Goal: Task Accomplishment & Management: Manage account settings

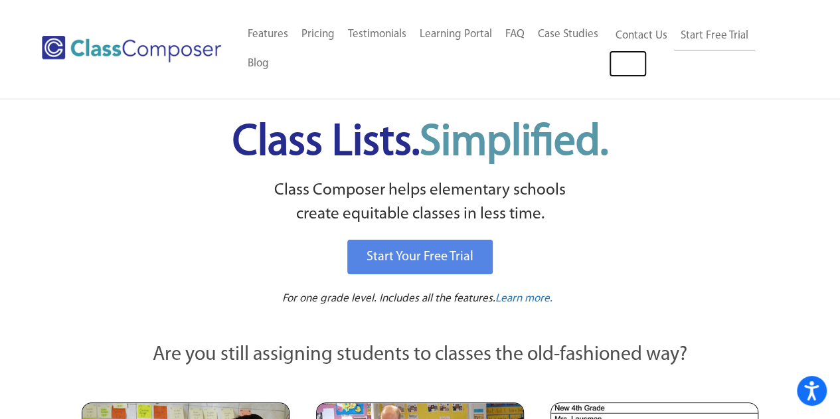
click at [639, 59] on link "Log In" at bounding box center [628, 63] width 38 height 27
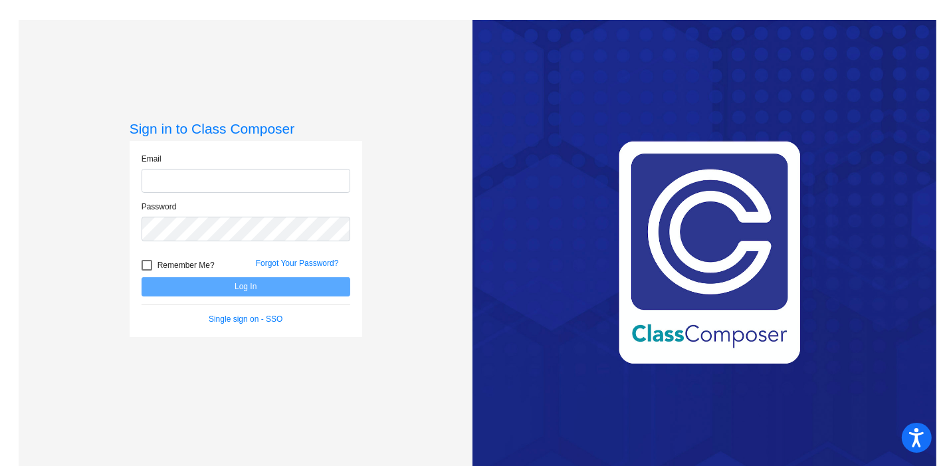
type input "[EMAIL_ADDRESS][DOMAIN_NAME]"
click at [256, 286] on button "Log In" at bounding box center [246, 286] width 209 height 19
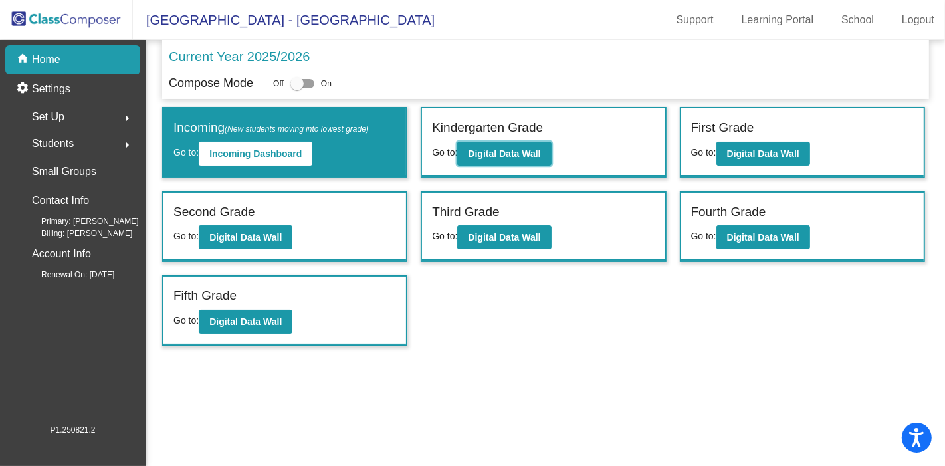
click at [509, 149] on b "Digital Data Wall" at bounding box center [504, 153] width 72 height 11
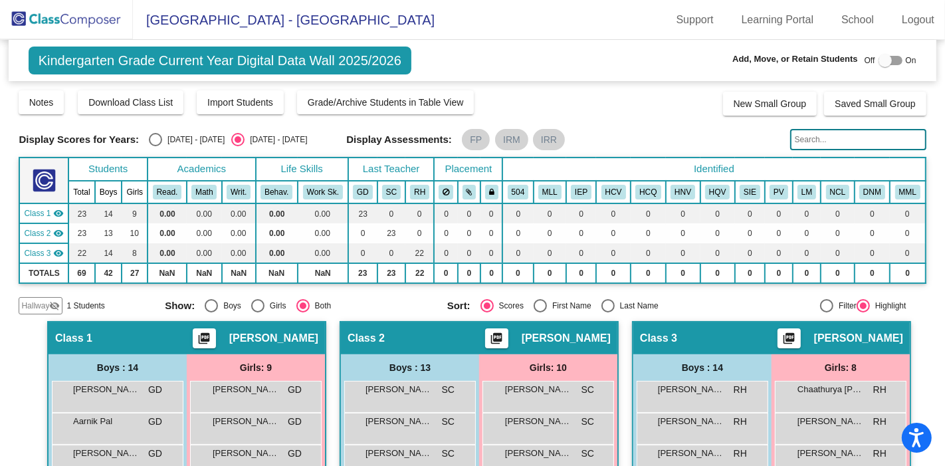
click at [84, 25] on img at bounding box center [66, 19] width 133 height 39
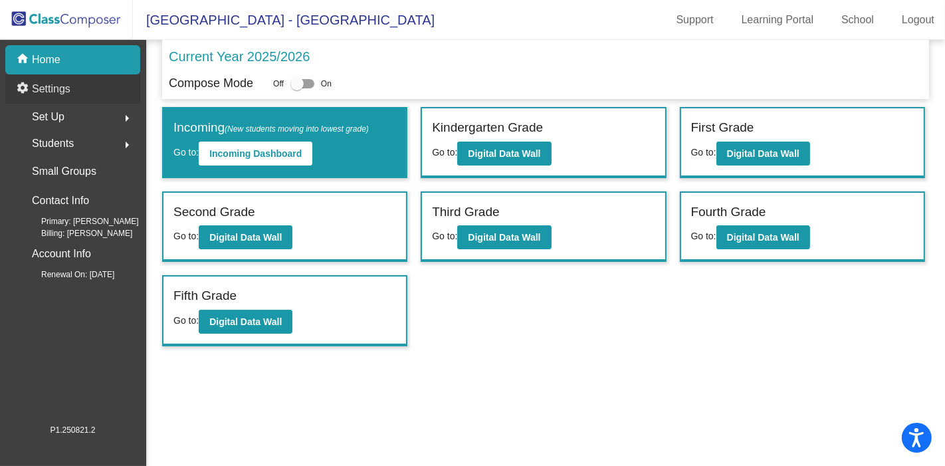
click at [93, 94] on div "settings Settings" at bounding box center [72, 88] width 135 height 29
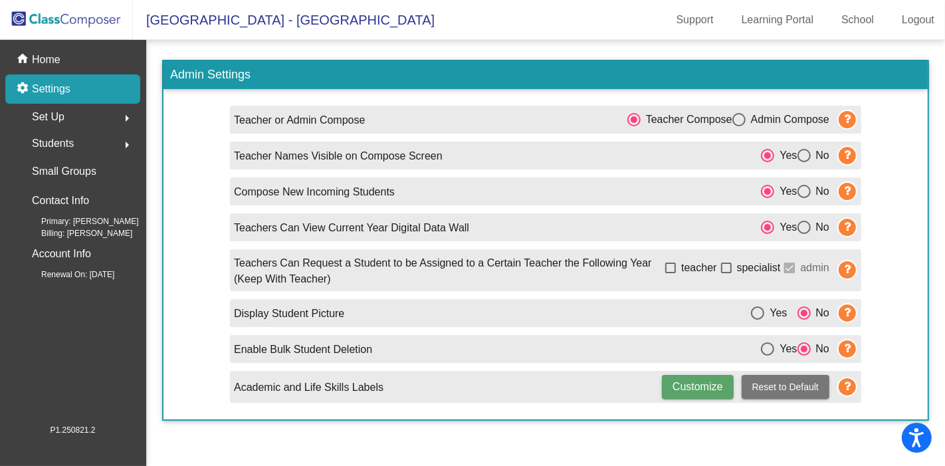
click at [102, 120] on div "Set Up arrow_right" at bounding box center [76, 117] width 127 height 27
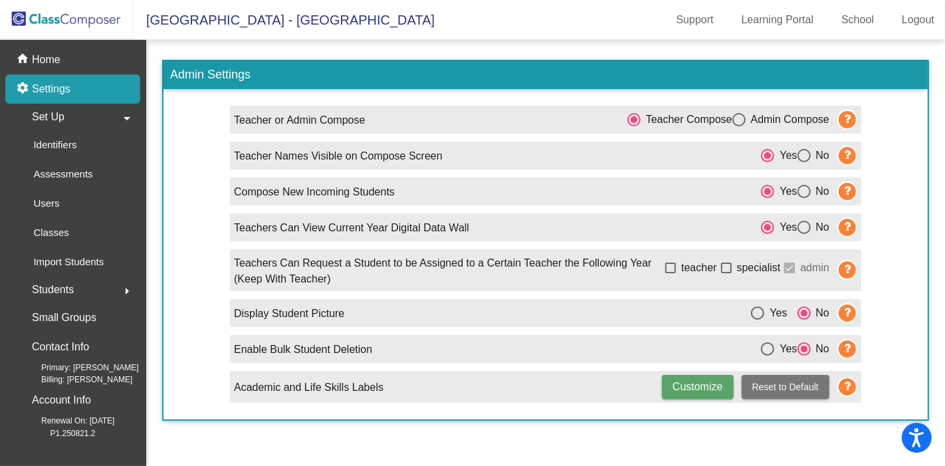
click at [96, 203] on link "Users" at bounding box center [76, 203] width 127 height 29
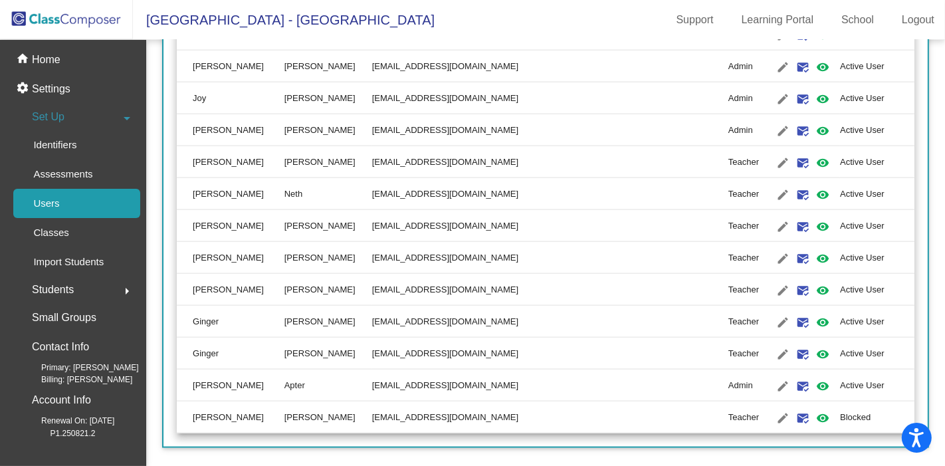
scroll to position [1456, 0]
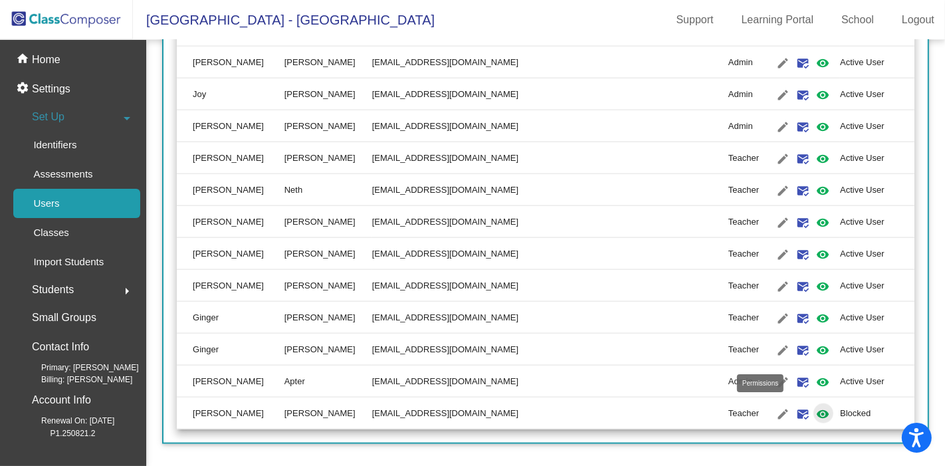
click at [815, 411] on mat-icon "visibility" at bounding box center [823, 414] width 16 height 16
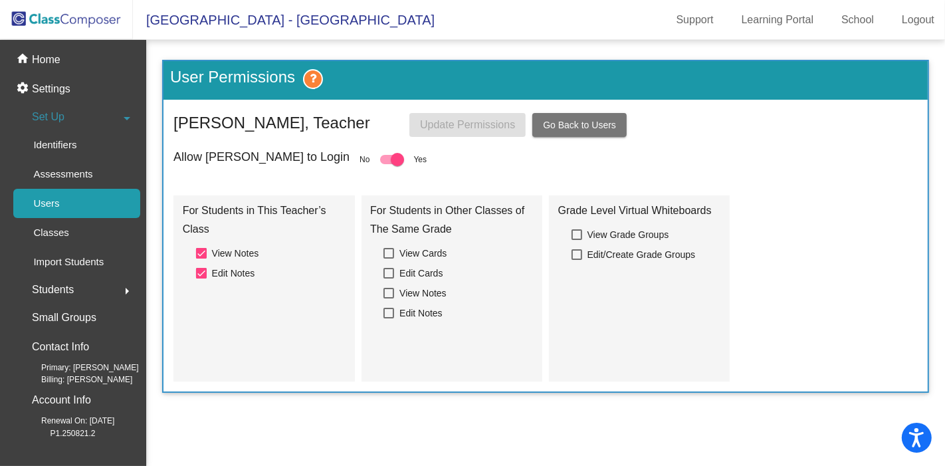
click at [585, 128] on span "Go Back to Users" at bounding box center [579, 125] width 73 height 11
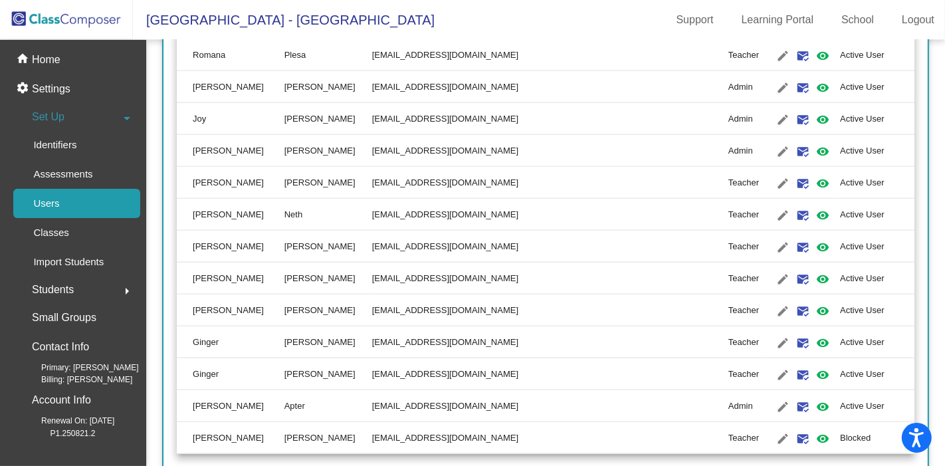
scroll to position [1456, 0]
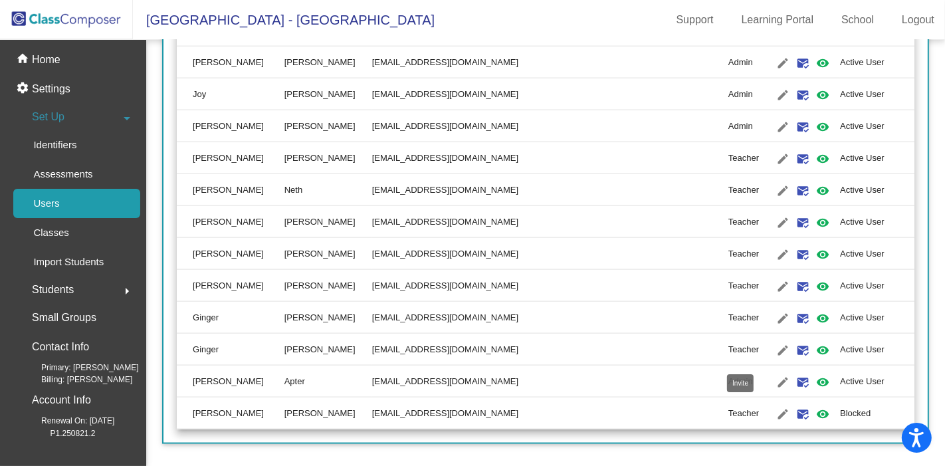
click at [795, 409] on mat-icon "mark_email_read" at bounding box center [803, 414] width 16 height 16
click at [775, 408] on mat-icon "edit" at bounding box center [783, 414] width 16 height 16
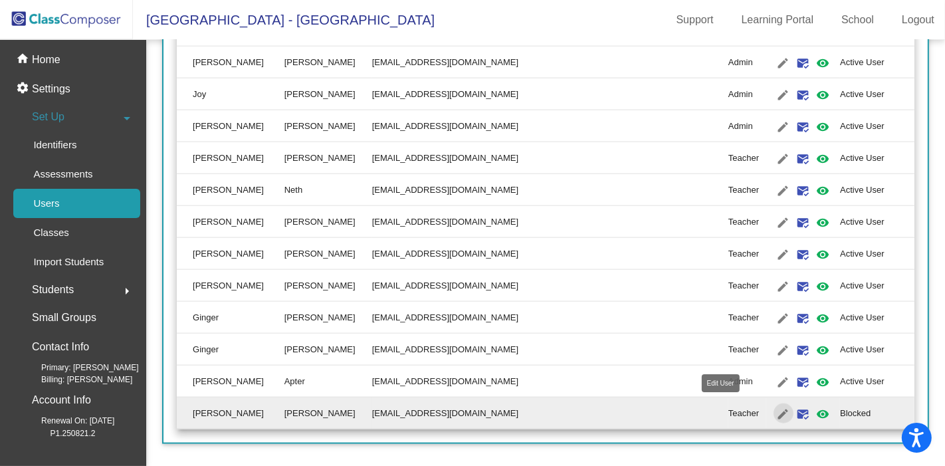
type input "Rita"
type input "Humphries"
type input "humphriesr@monroe.wednet.edu"
radio input "true"
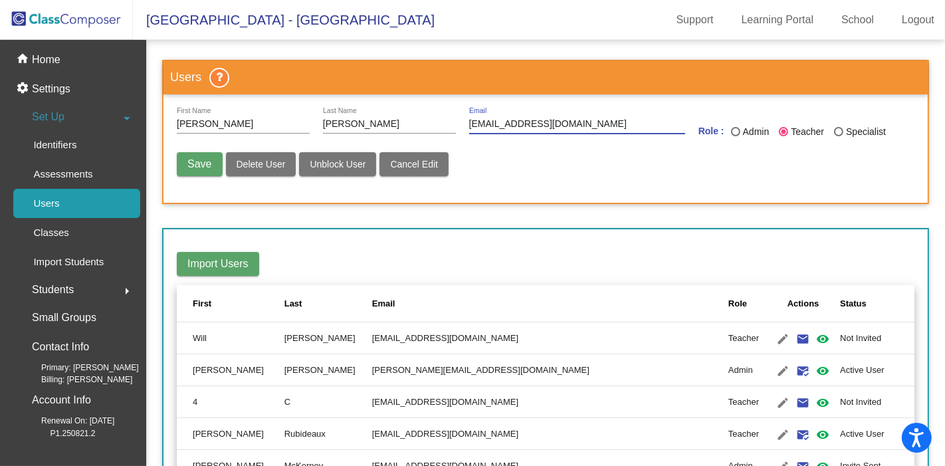
click at [555, 125] on input "humphriesr@monroe.wednet.edu" at bounding box center [577, 124] width 216 height 11
type input "rita@user.com"
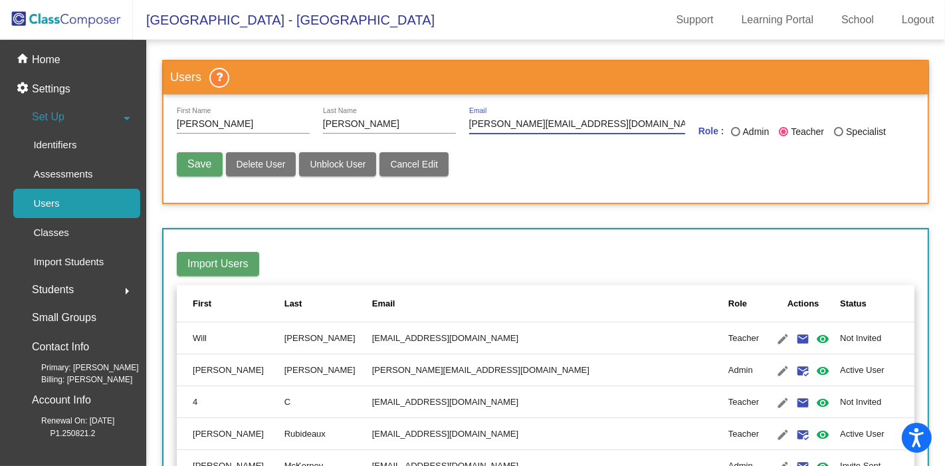
click at [408, 165] on span "Cancel Edit" at bounding box center [414, 164] width 48 height 11
radio input "false"
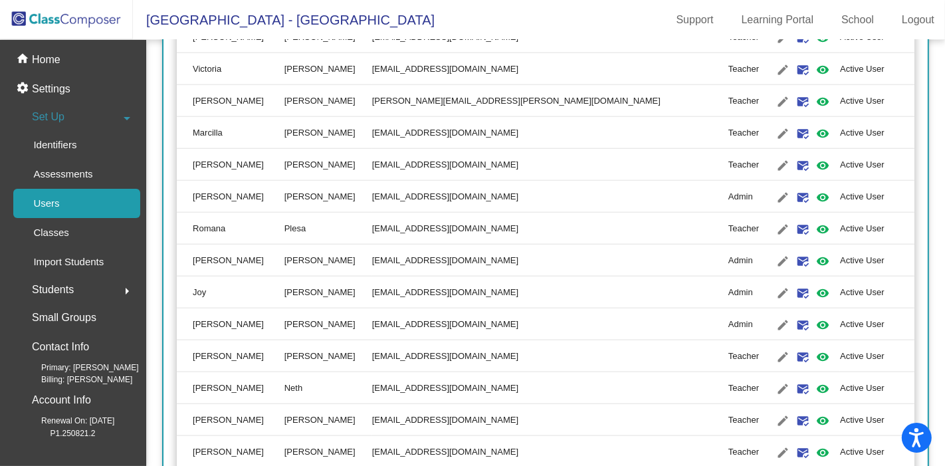
scroll to position [1456, 0]
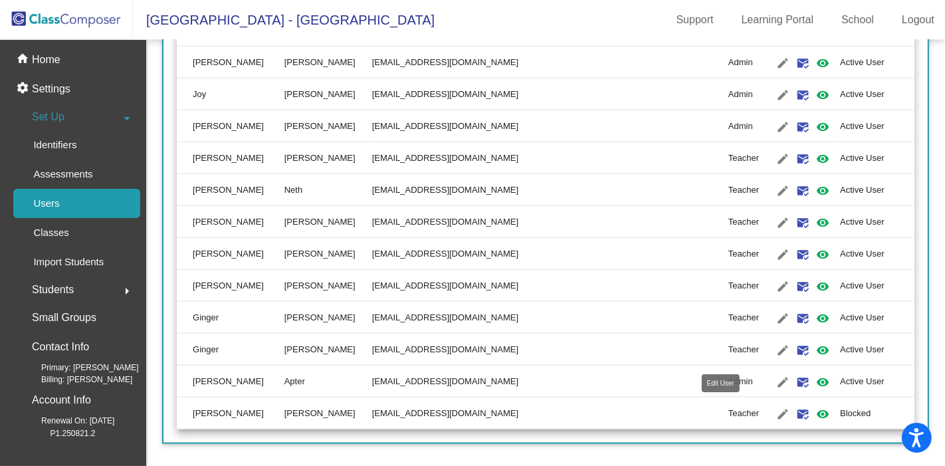
click at [775, 416] on mat-icon "edit" at bounding box center [783, 414] width 16 height 16
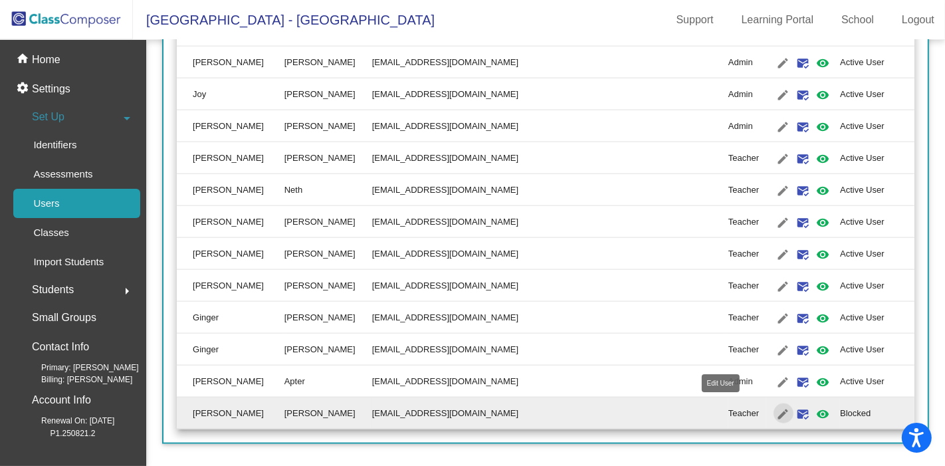
type input "Rita"
type input "Humphries"
type input "humphriesr@monroe.wednet.edu"
radio input "true"
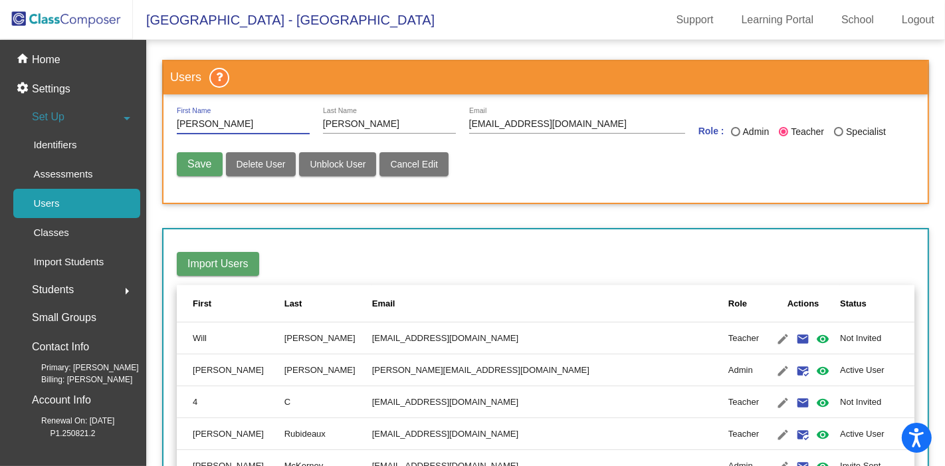
click at [350, 171] on button "Unblock User" at bounding box center [337, 164] width 77 height 24
radio input "false"
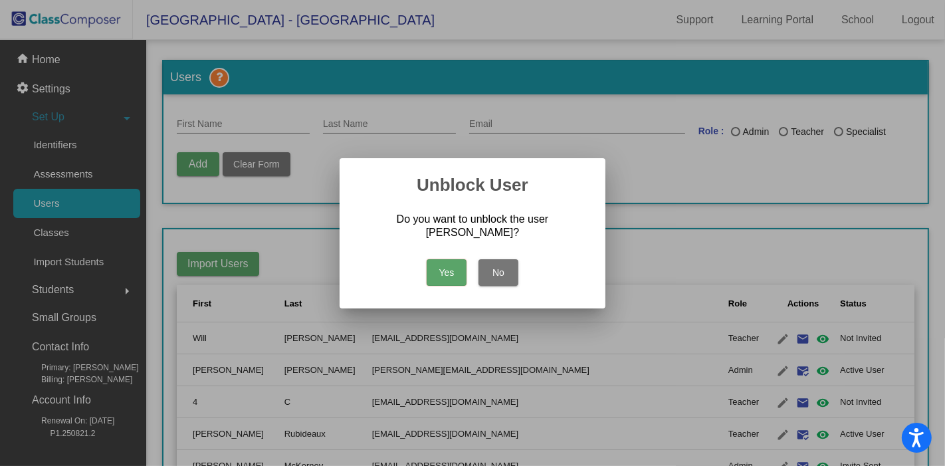
click at [446, 280] on button "Yes" at bounding box center [447, 272] width 40 height 27
